Goal: Navigation & Orientation: Find specific page/section

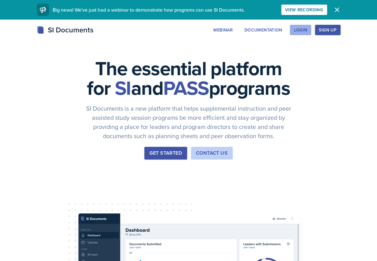
click at [303, 30] on div "Login" at bounding box center [299, 30] width 13 height 5
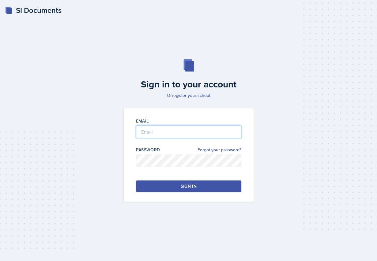
click at [171, 136] on input "email" at bounding box center [188, 131] width 105 height 13
type input "[EMAIL_ADDRESS][DOMAIN_NAME]"
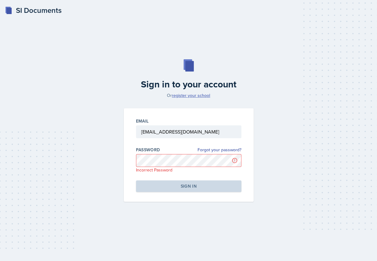
click at [195, 95] on link "register your school" at bounding box center [191, 95] width 38 height 6
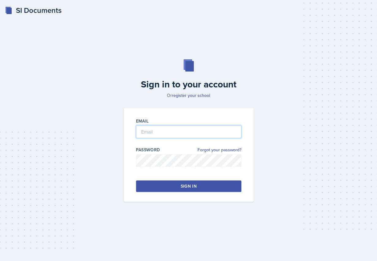
click at [166, 137] on input "email" at bounding box center [188, 131] width 105 height 13
type input "[EMAIL_ADDRESS][DOMAIN_NAME]"
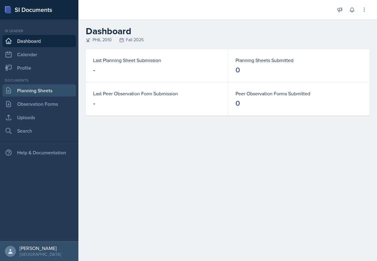
click at [45, 92] on link "Planning Sheets" at bounding box center [38, 90] width 73 height 12
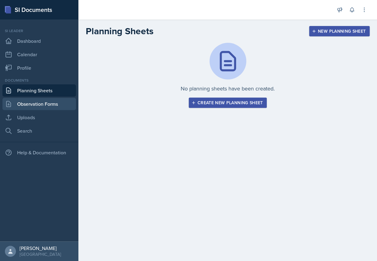
click at [54, 102] on link "Observation Forms" at bounding box center [38, 104] width 73 height 12
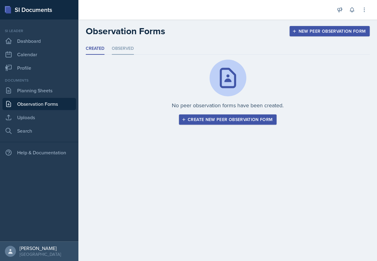
click at [125, 48] on li "Observed" at bounding box center [123, 49] width 22 height 12
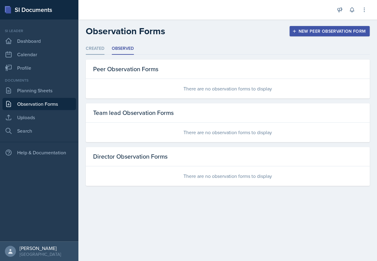
click at [97, 47] on li "Created" at bounding box center [95, 49] width 19 height 12
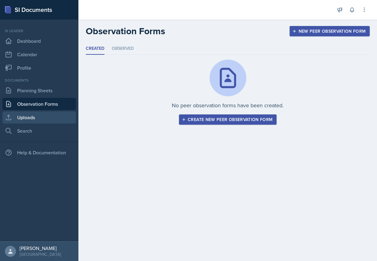
click at [35, 119] on link "Uploads" at bounding box center [38, 117] width 73 height 12
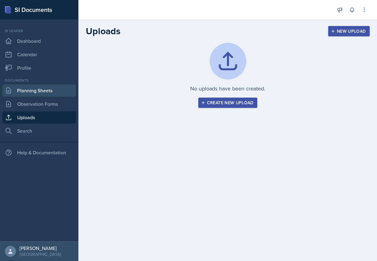
click at [37, 90] on link "Planning Sheets" at bounding box center [38, 90] width 73 height 12
